Goal: Information Seeking & Learning: Check status

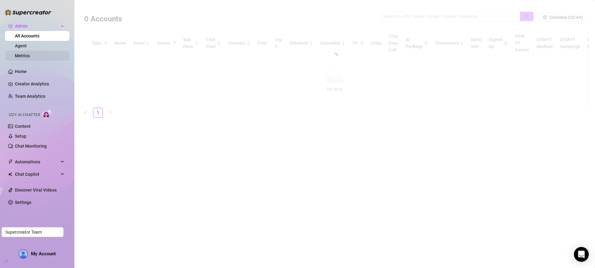
click at [23, 55] on link "Metrics" at bounding box center [22, 55] width 15 height 5
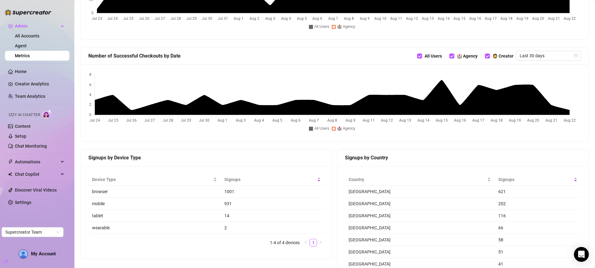
scroll to position [491, 0]
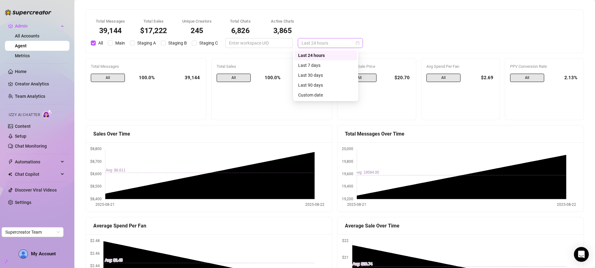
click at [303, 46] on span "Last 24 hours" at bounding box center [330, 42] width 58 height 9
click at [314, 61] on div "Last 7 days" at bounding box center [325, 65] width 63 height 10
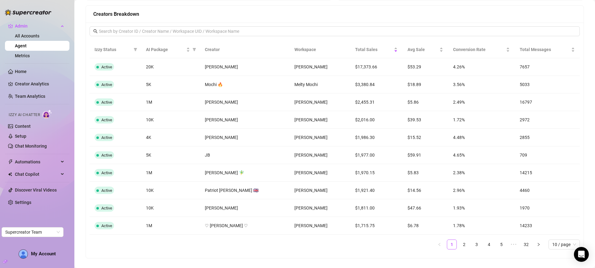
scroll to position [497, 0]
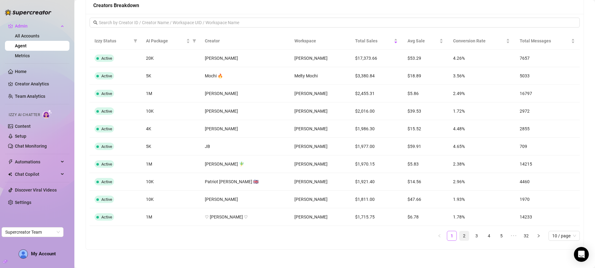
click at [460, 235] on link "2" at bounding box center [464, 235] width 9 height 9
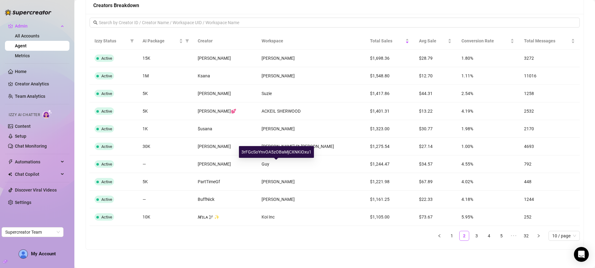
click at [280, 152] on div "3rFGcSoYnvOA5zOBaMjCXNKiOxu1" at bounding box center [276, 152] width 75 height 12
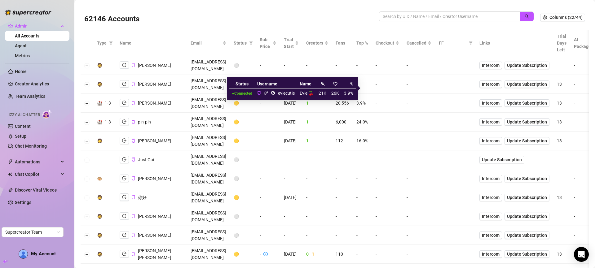
click at [265, 94] on icon "link" at bounding box center [266, 92] width 5 height 5
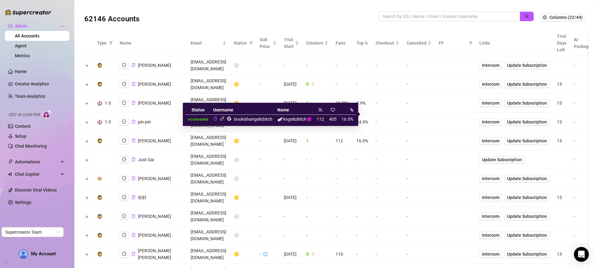
click at [220, 120] on icon "link" at bounding box center [222, 119] width 5 height 5
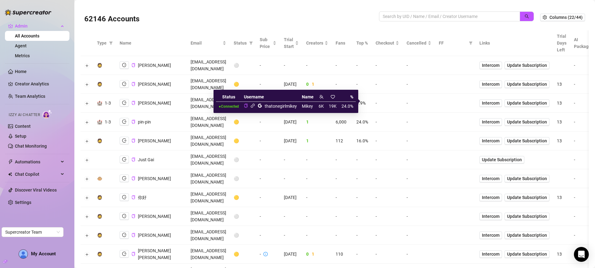
click at [253, 106] on icon "link" at bounding box center [252, 105] width 5 height 5
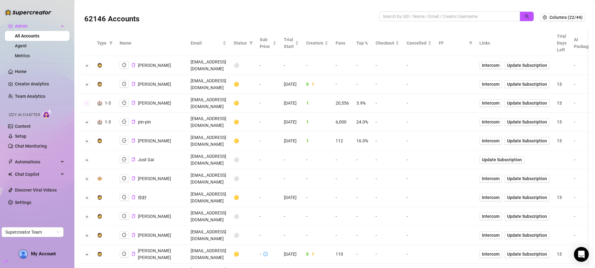
click at [87, 101] on button "Expand row" at bounding box center [87, 103] width 5 height 5
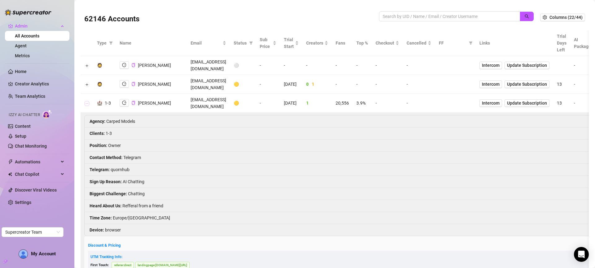
click at [87, 101] on button "Collapse row" at bounding box center [87, 103] width 5 height 5
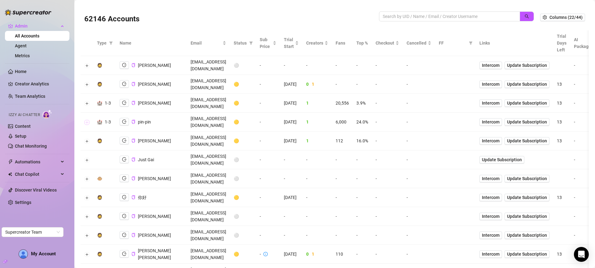
click at [89, 113] on td at bounding box center [87, 122] width 13 height 19
click at [89, 120] on button "Expand row" at bounding box center [87, 122] width 5 height 5
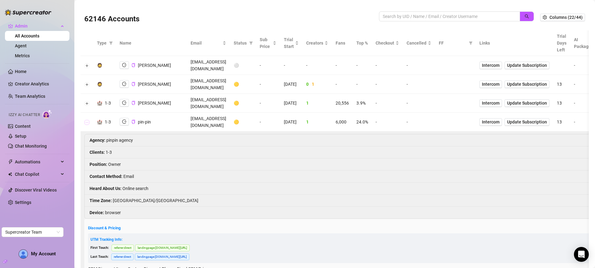
click at [88, 120] on button "Collapse row" at bounding box center [87, 122] width 5 height 5
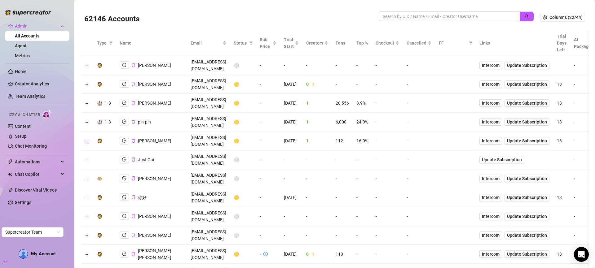
click at [86, 139] on button "Expand row" at bounding box center [87, 141] width 5 height 5
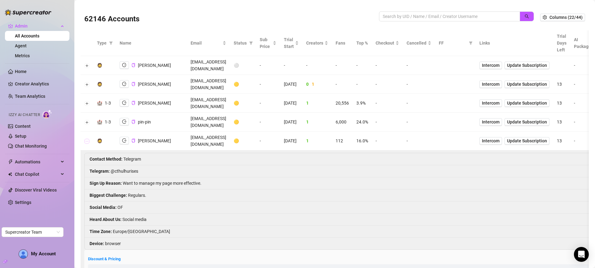
click at [86, 139] on button "Collapse row" at bounding box center [87, 141] width 5 height 5
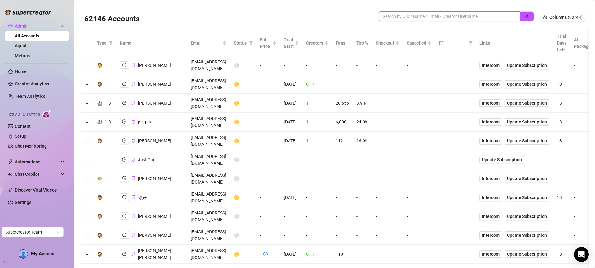
click at [433, 17] on input "search" at bounding box center [447, 16] width 129 height 7
click at [85, 82] on button "Expand row" at bounding box center [87, 84] width 5 height 5
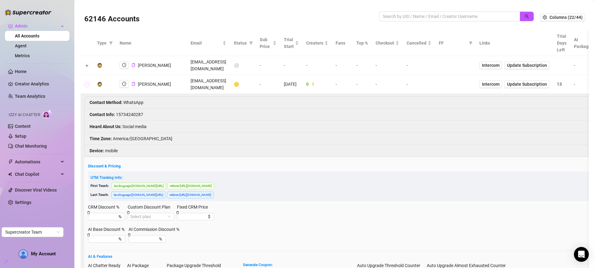
click at [85, 82] on button "Collapse row" at bounding box center [87, 84] width 5 height 5
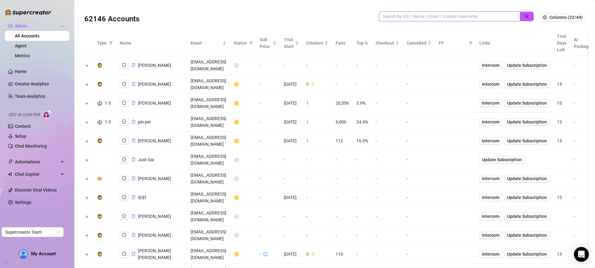
click at [442, 13] on input "search" at bounding box center [447, 16] width 129 height 7
paste input "thatonegirlmikey"
type input "thatonegirlmikey"
click at [527, 19] on button "button" at bounding box center [527, 16] width 14 height 10
